Goal: Find specific page/section: Find specific page/section

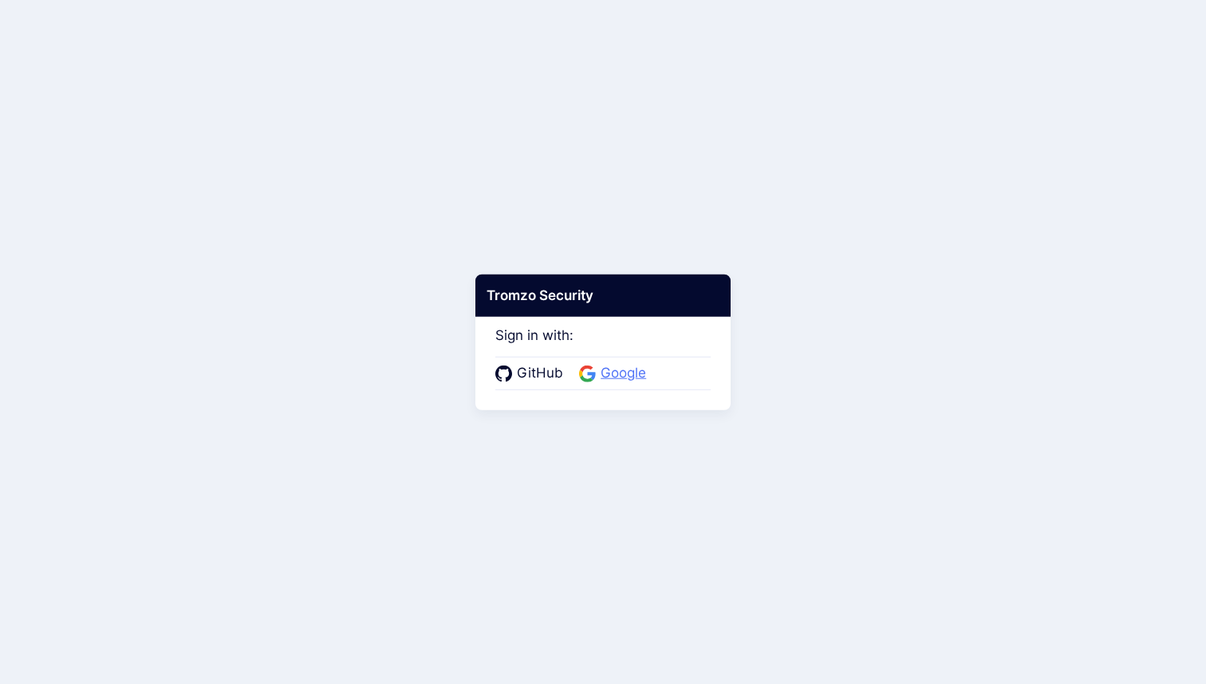
click at [618, 376] on span "Google" at bounding box center [623, 373] width 55 height 21
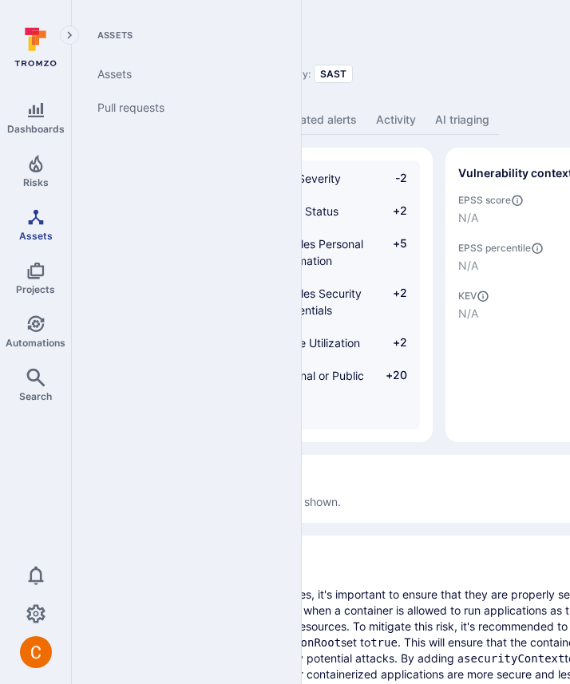
click at [32, 219] on icon "Assets" at bounding box center [35, 216] width 15 height 15
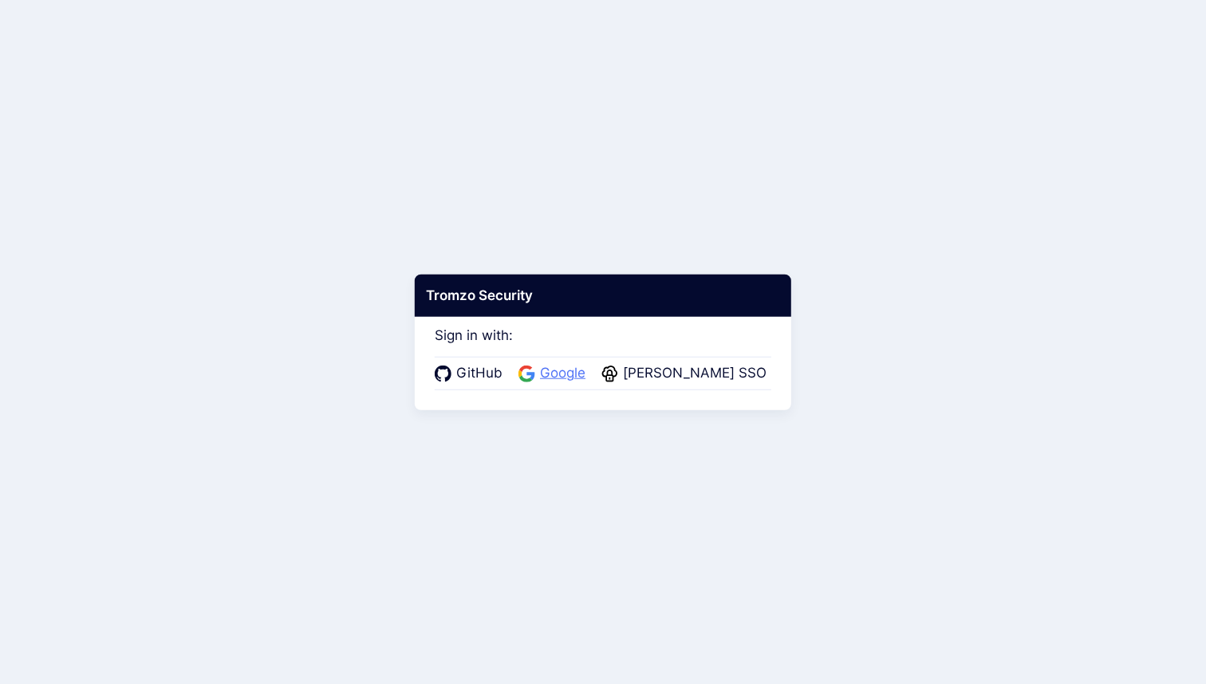
click at [570, 375] on span "Google" at bounding box center [562, 373] width 55 height 21
